Goal: Transaction & Acquisition: Purchase product/service

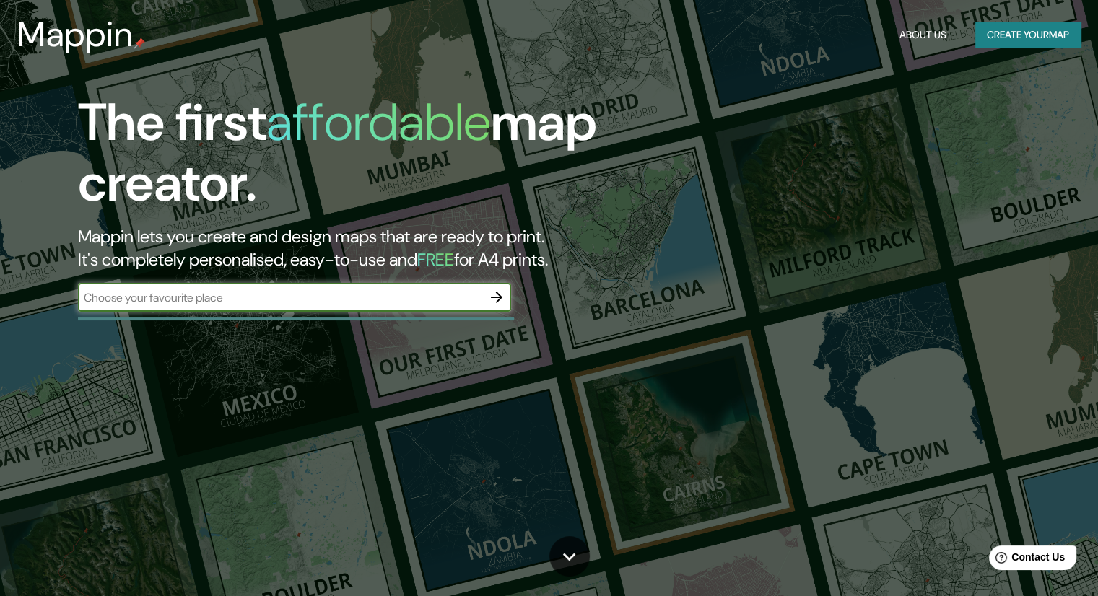
click at [256, 295] on input "text" at bounding box center [280, 298] width 404 height 17
type input "[GEOGRAPHIC_DATA][PERSON_NAME]"
click at [497, 290] on icon "button" at bounding box center [496, 297] width 17 height 17
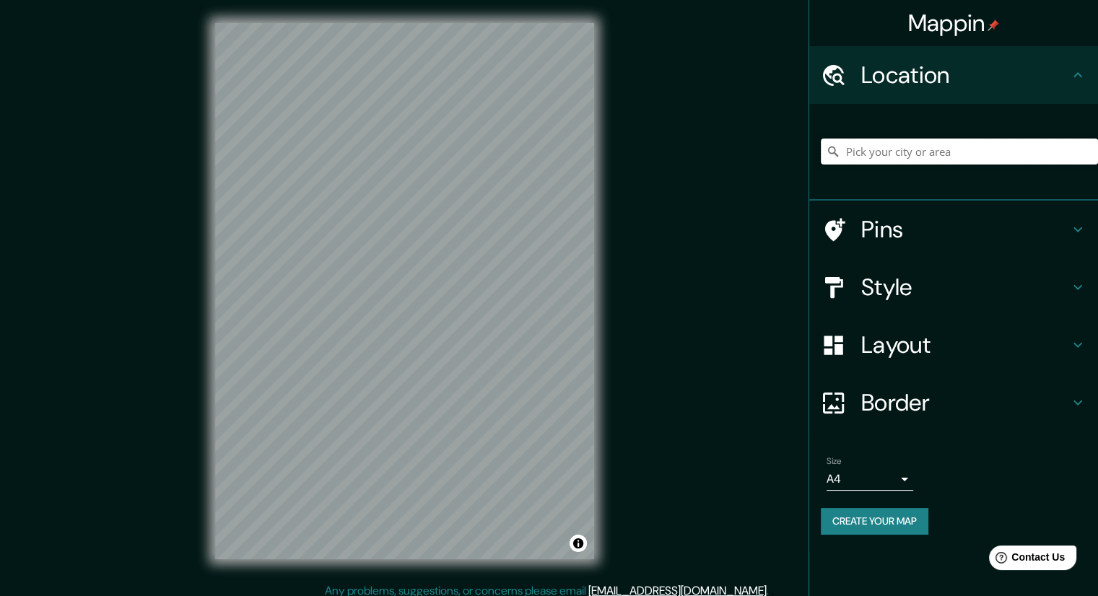
click at [890, 157] on input "Pick your city or area" at bounding box center [959, 152] width 277 height 26
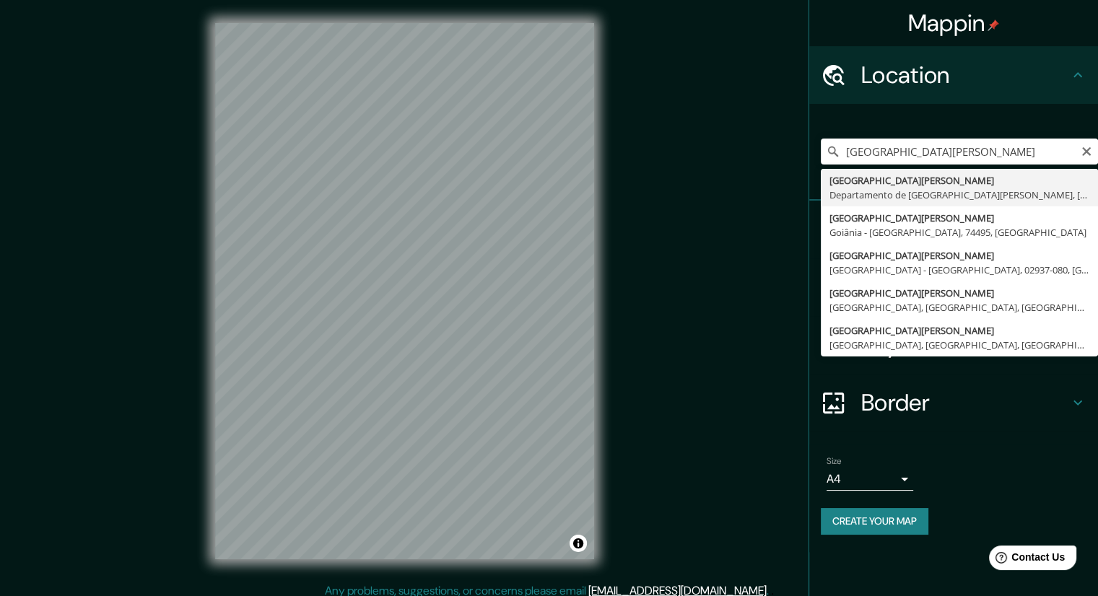
type input "[GEOGRAPHIC_DATA][PERSON_NAME], [GEOGRAPHIC_DATA][PERSON_NAME], [GEOGRAPHIC_DAT…"
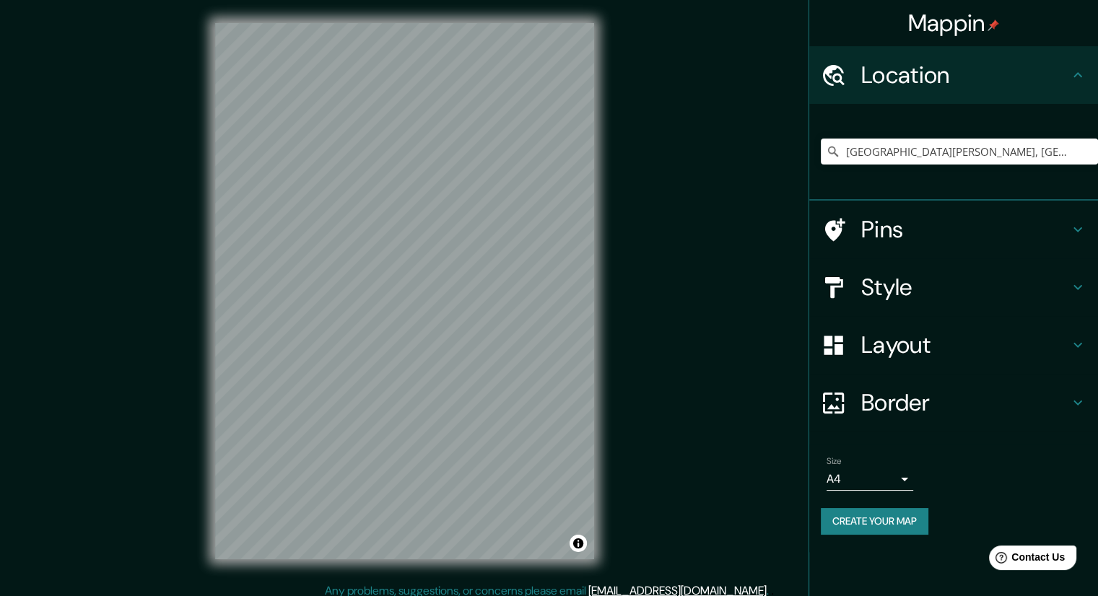
click at [683, 181] on div "Mappin Location [GEOGRAPHIC_DATA][PERSON_NAME], [GEOGRAPHIC_DATA][PERSON_NAME],…" at bounding box center [549, 303] width 1098 height 606
click at [911, 336] on h4 "Layout" at bounding box center [965, 345] width 208 height 29
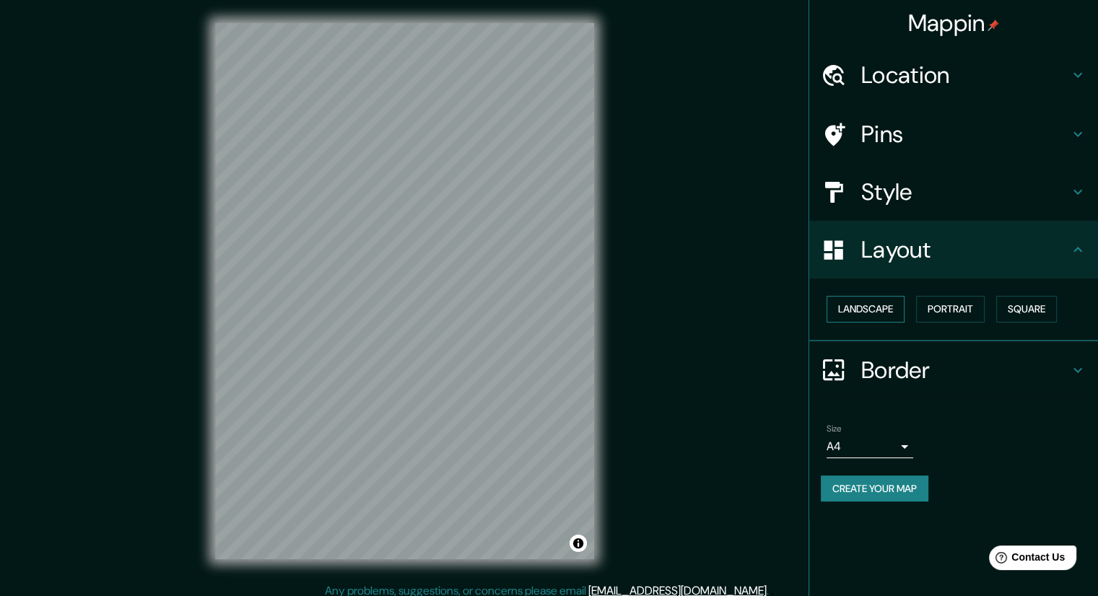
click at [887, 309] on button "Landscape" at bounding box center [866, 309] width 78 height 27
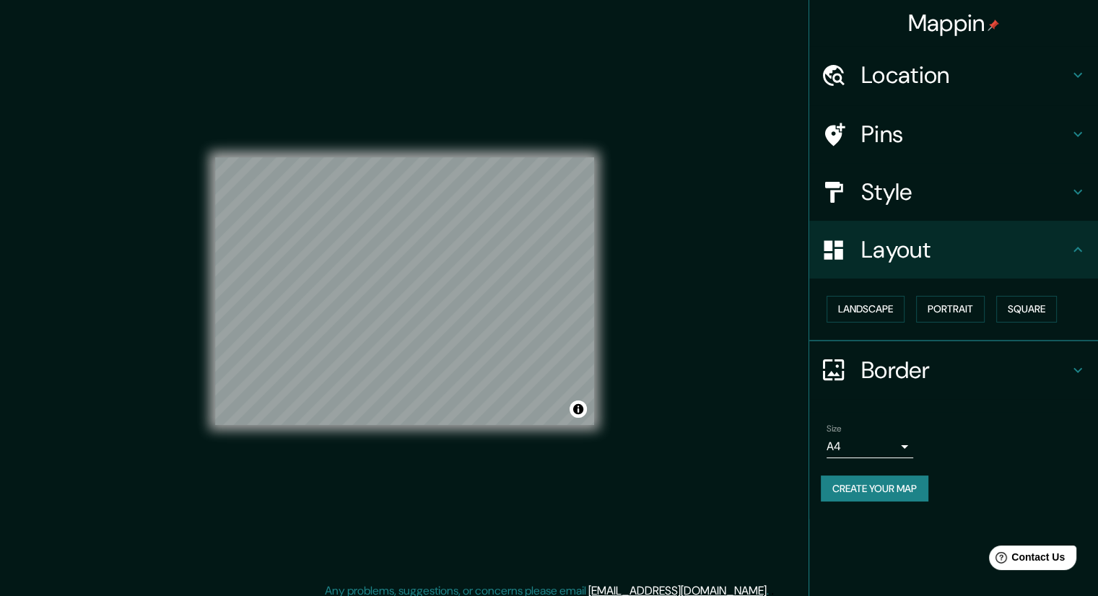
click at [745, 348] on div "Mappin Location [GEOGRAPHIC_DATA][PERSON_NAME], [GEOGRAPHIC_DATA][PERSON_NAME],…" at bounding box center [549, 303] width 1098 height 606
click at [778, 347] on div "Mappin Location [GEOGRAPHIC_DATA][PERSON_NAME], [GEOGRAPHIC_DATA][PERSON_NAME],…" at bounding box center [549, 303] width 1098 height 606
click at [711, 285] on div "Mappin Location [GEOGRAPHIC_DATA][PERSON_NAME], [GEOGRAPHIC_DATA][PERSON_NAME],…" at bounding box center [549, 303] width 1098 height 606
click at [973, 309] on button "Portrait" at bounding box center [950, 309] width 69 height 27
